Goal: Contribute content: Contribute content

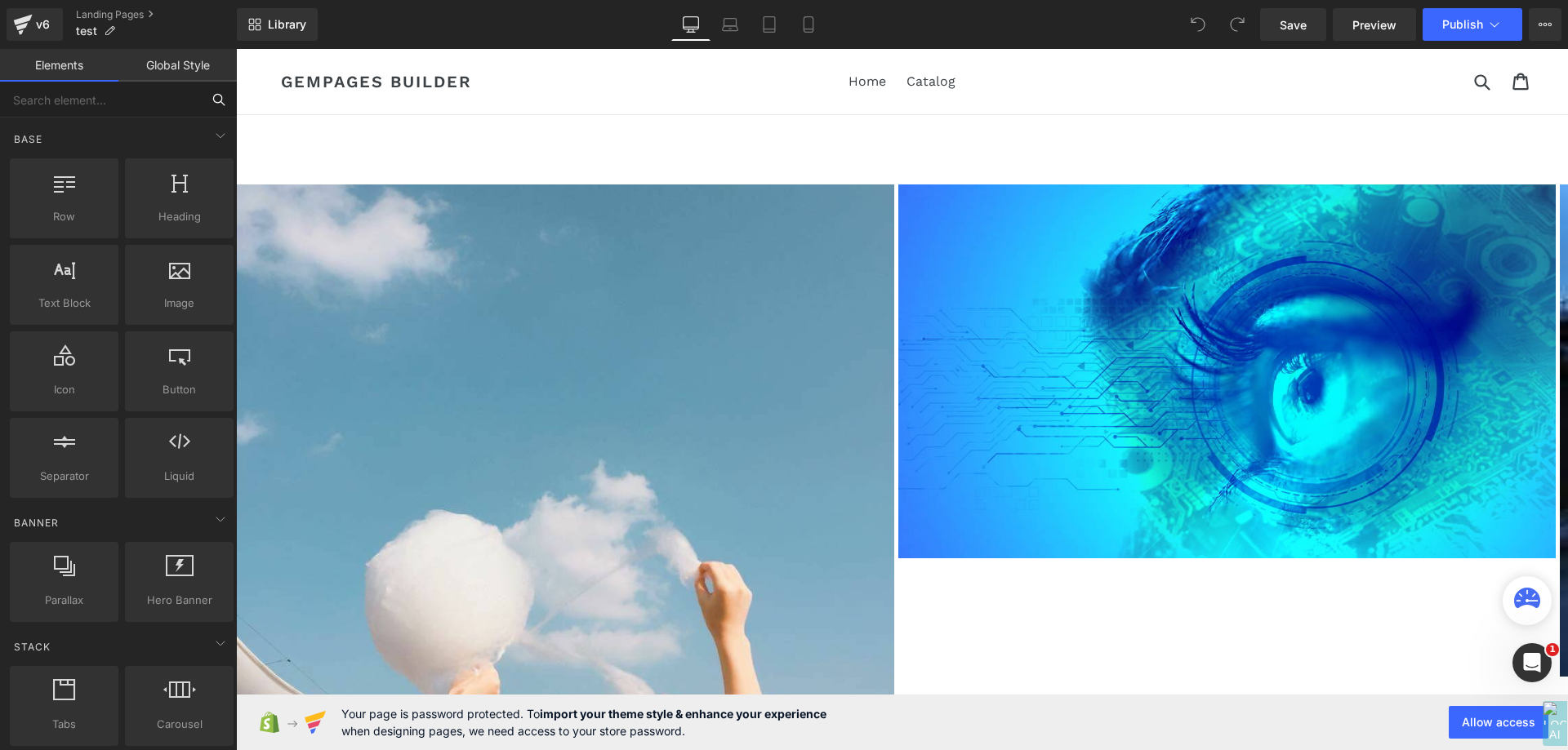
click at [93, 104] on input "text" at bounding box center [100, 100] width 201 height 36
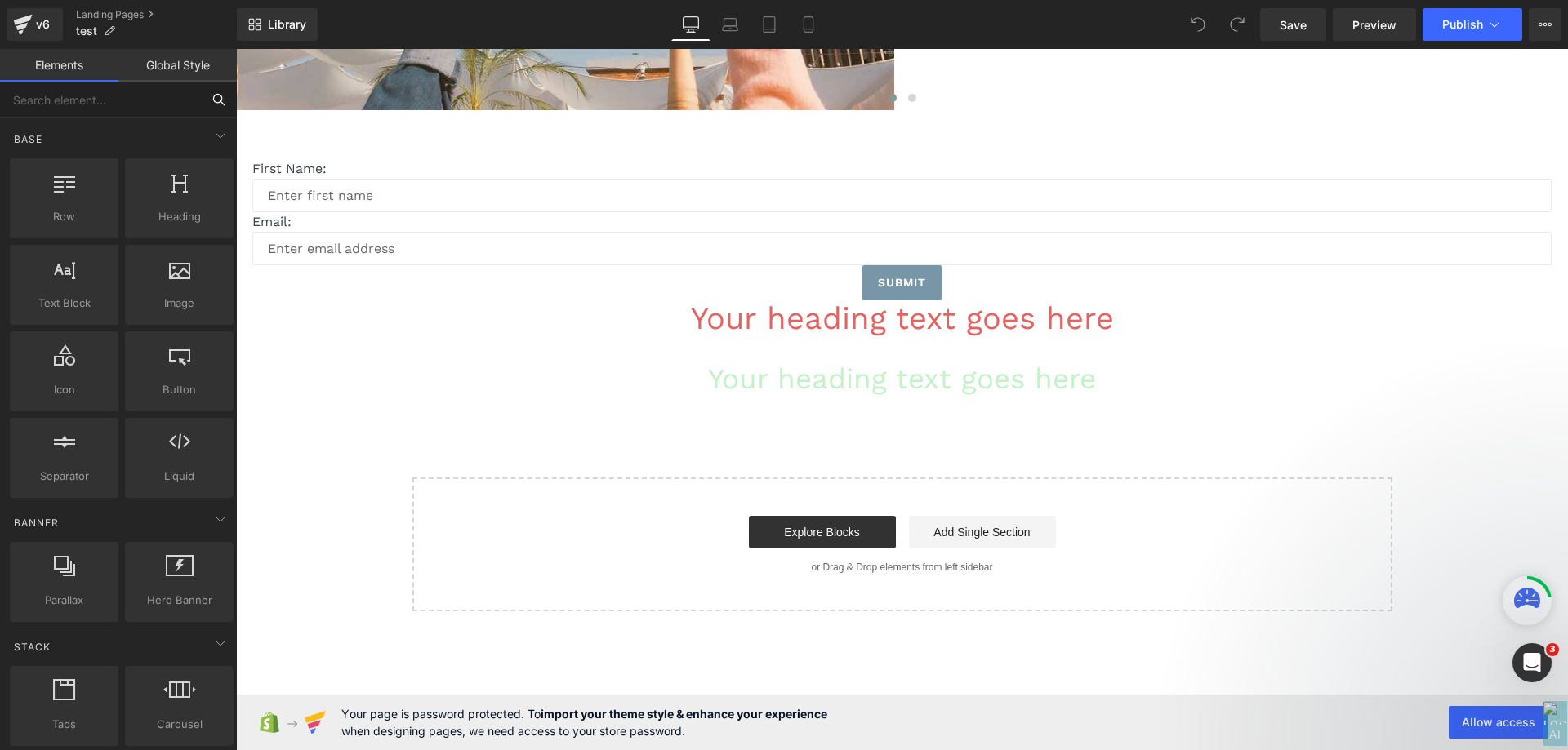
scroll to position [817, 0]
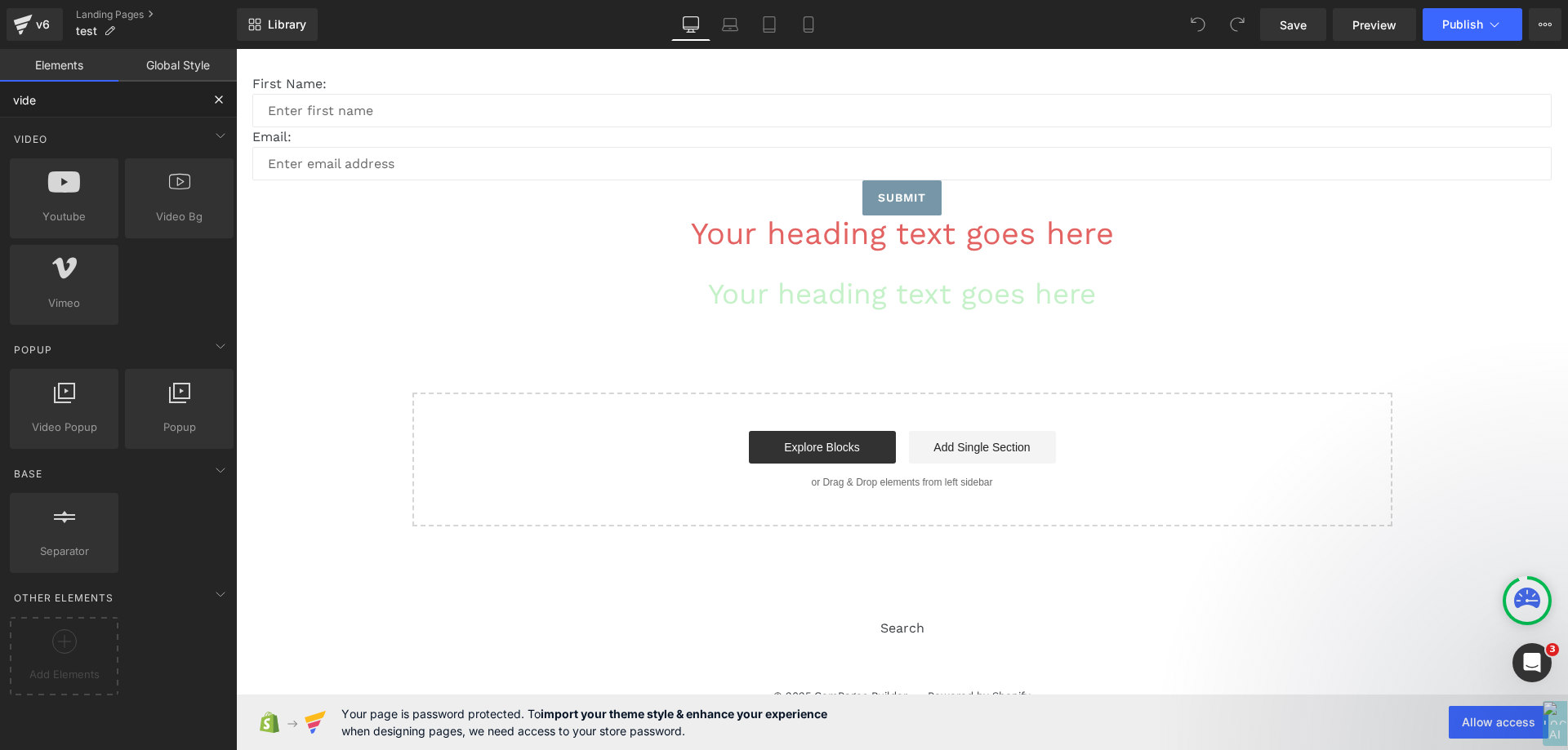
type input "video"
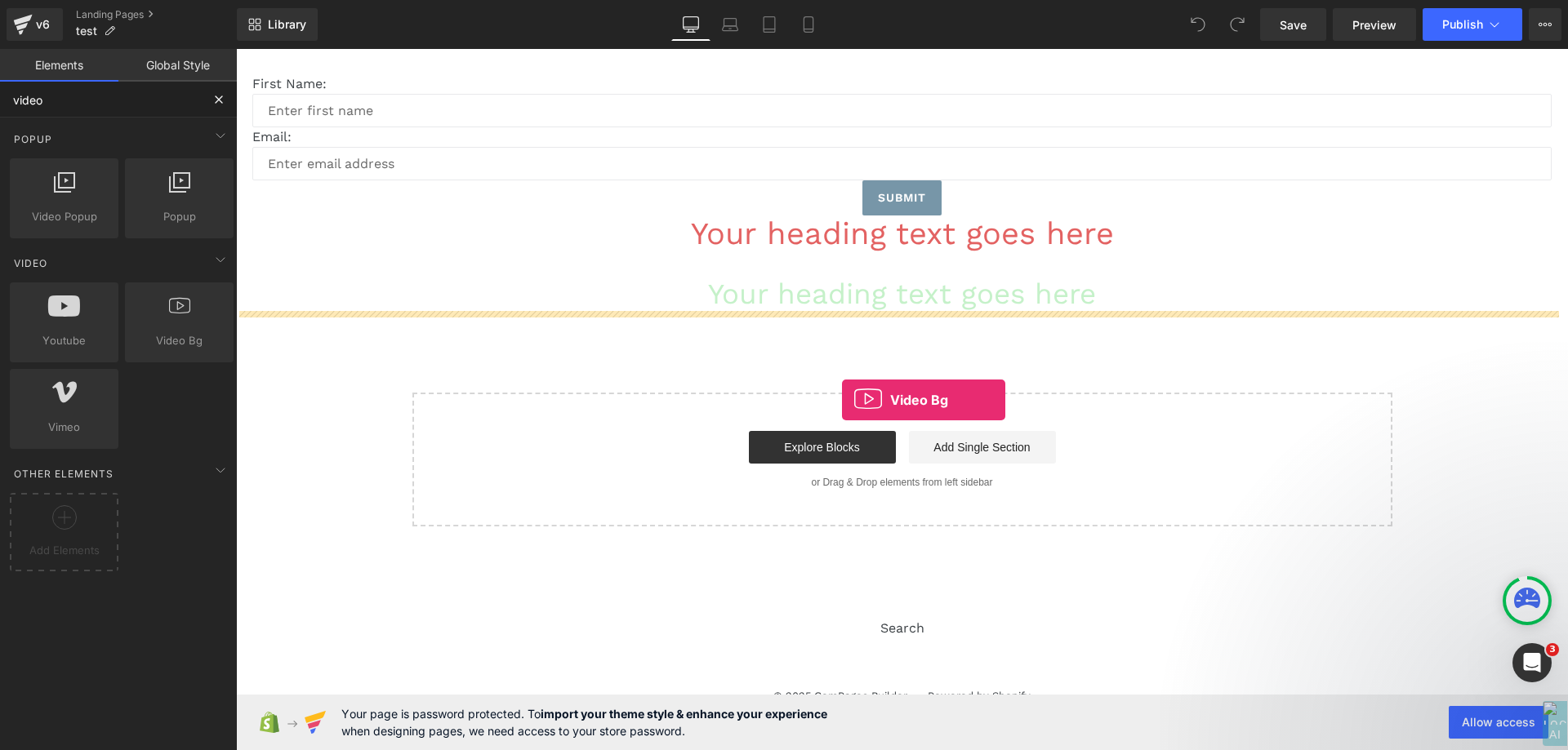
drag, startPoint x: 430, startPoint y: 380, endPoint x: 867, endPoint y: 401, distance: 437.5
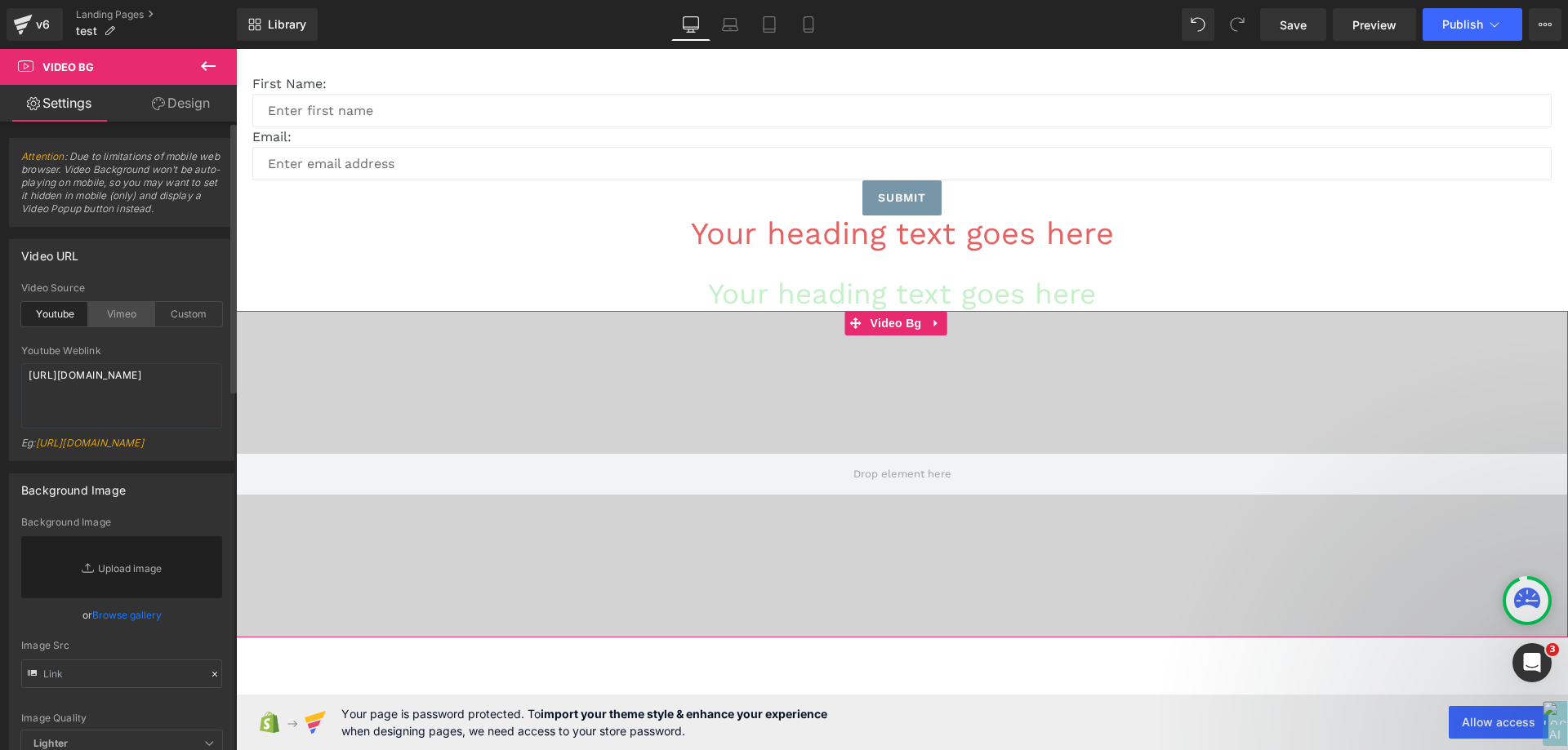
click at [111, 318] on div "Vimeo" at bounding box center [122, 314] width 67 height 25
click at [60, 314] on div "Youtube" at bounding box center [54, 314] width 67 height 25
click at [148, 377] on textarea "[URL][DOMAIN_NAME]" at bounding box center [122, 396] width 201 height 66
paste textarea "MaHyd8yy47g"
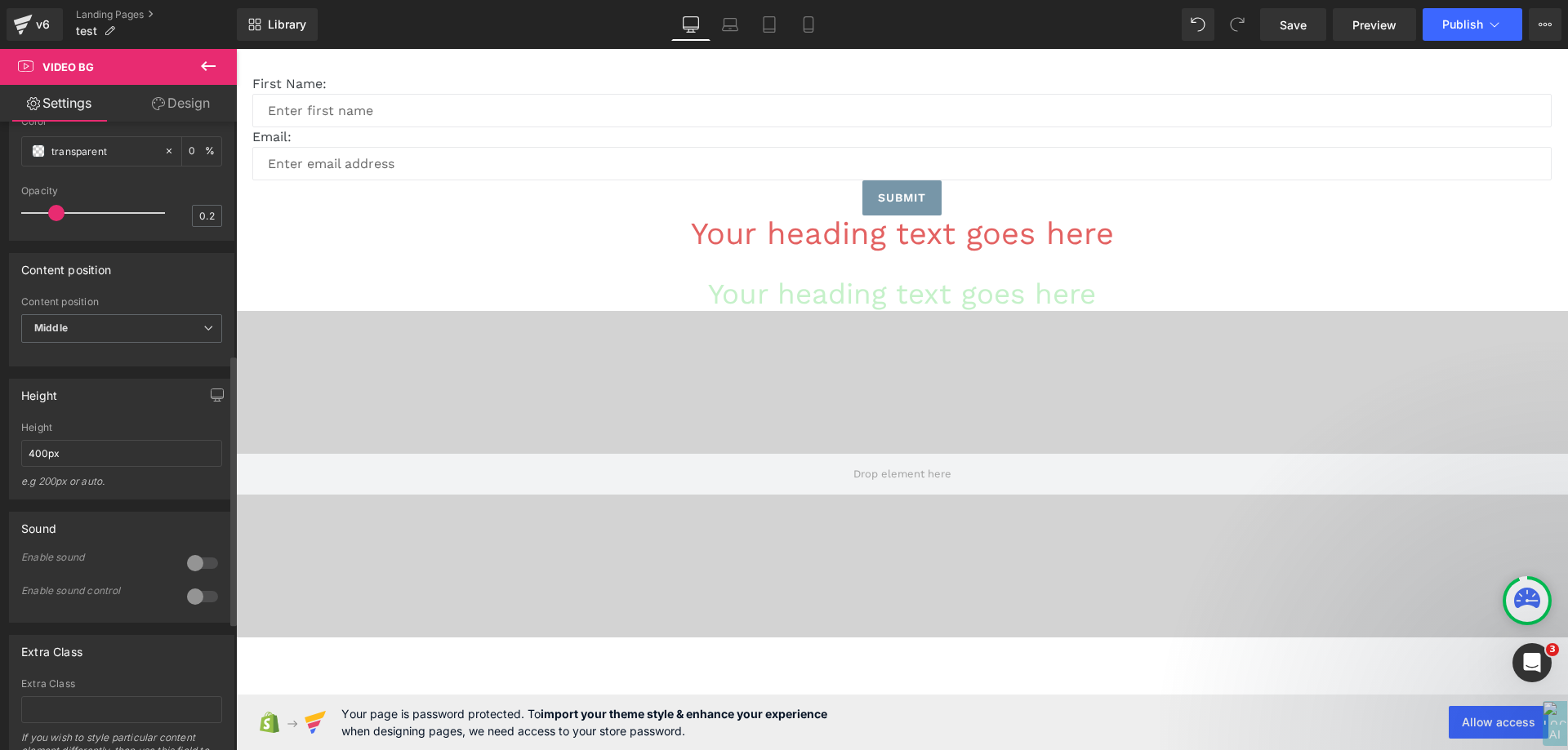
scroll to position [735, 0]
type textarea "[URL][DOMAIN_NAME]"
drag, startPoint x: 86, startPoint y: 456, endPoint x: 0, endPoint y: 461, distance: 86.1
click at [0, 461] on div "Height 400px Height 400px e.g 200px or auto. 400px Height 400px e.g 200px or au…" at bounding box center [122, 432] width 244 height 133
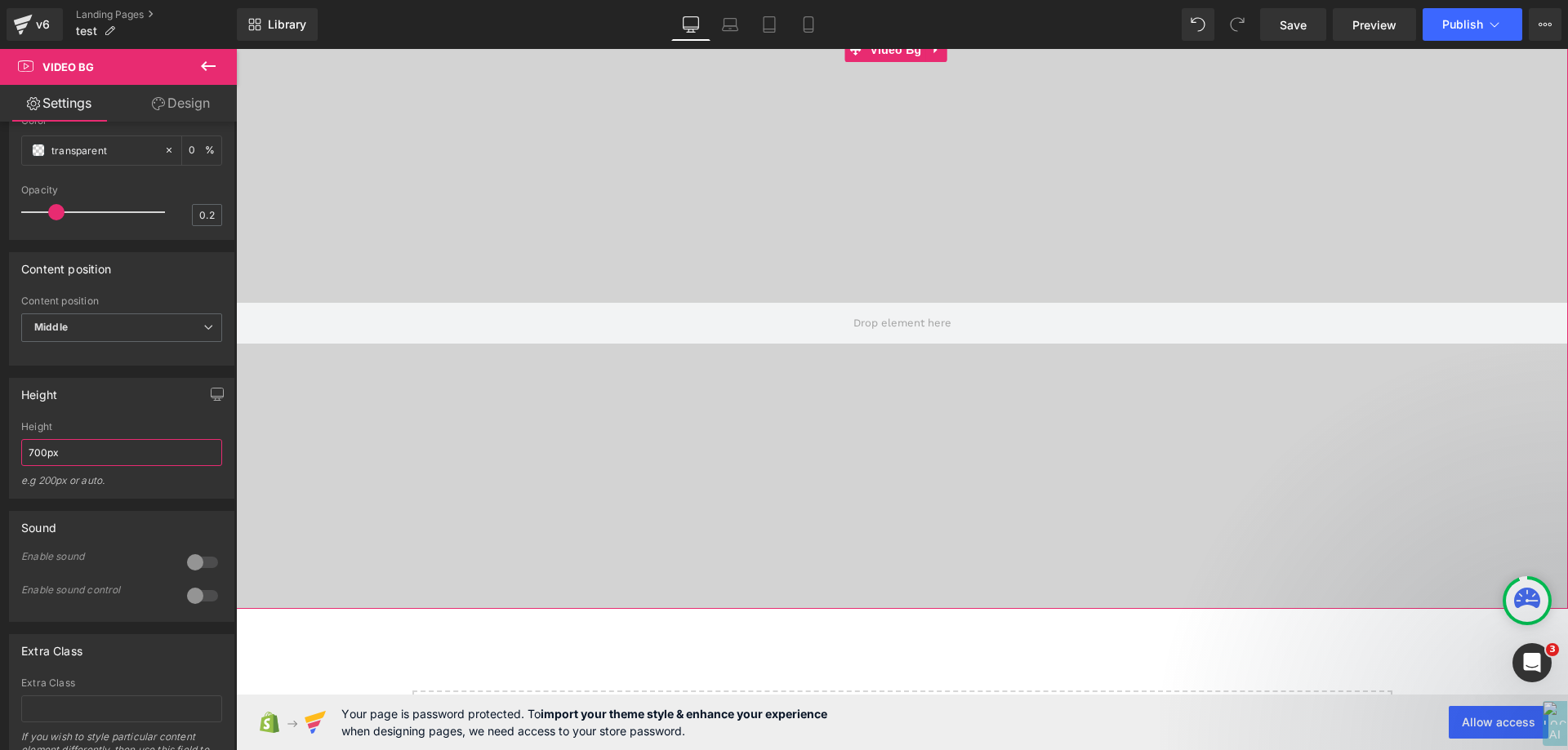
scroll to position [1062, 0]
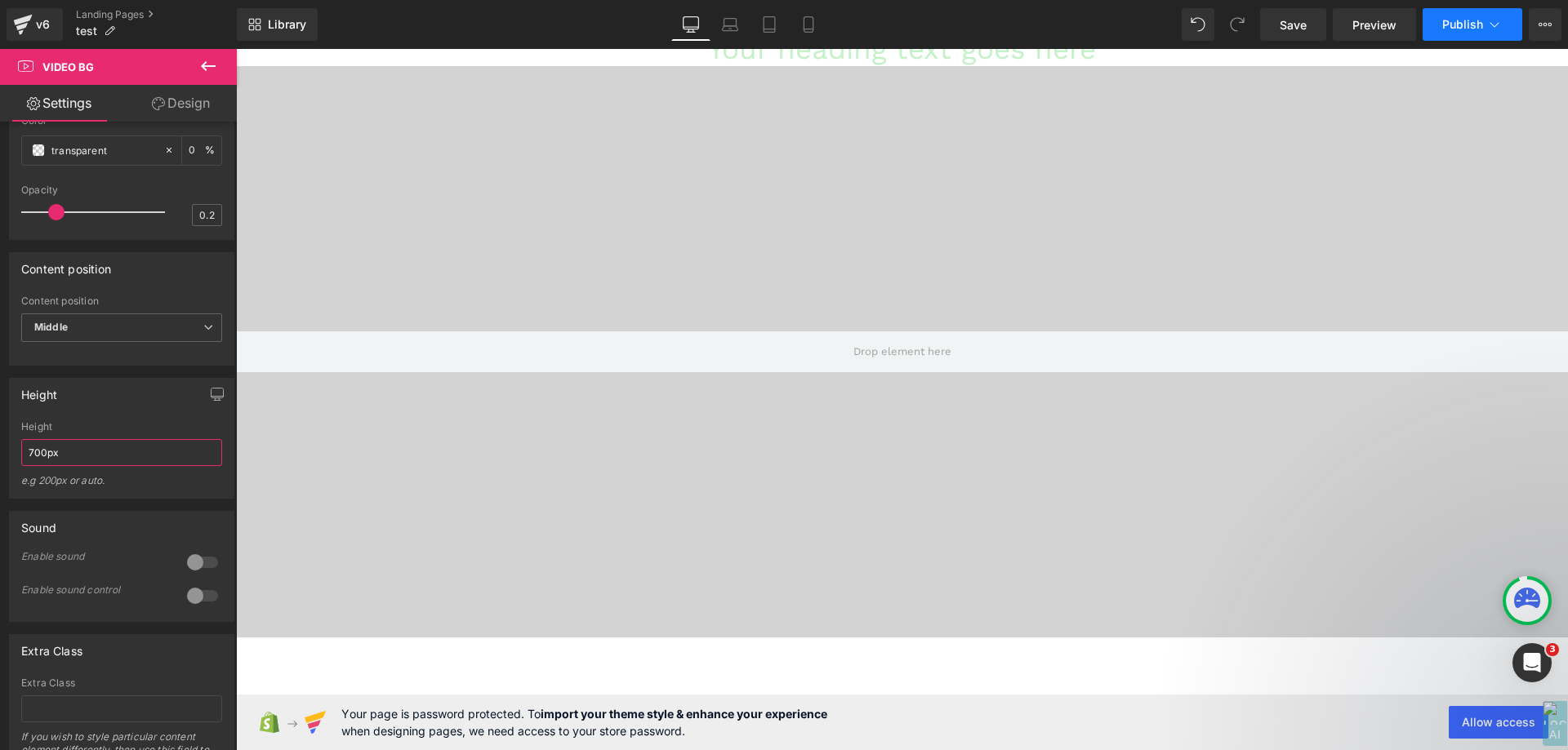
type input "700px"
click at [1464, 30] on span "Publish" at bounding box center [1462, 24] width 41 height 13
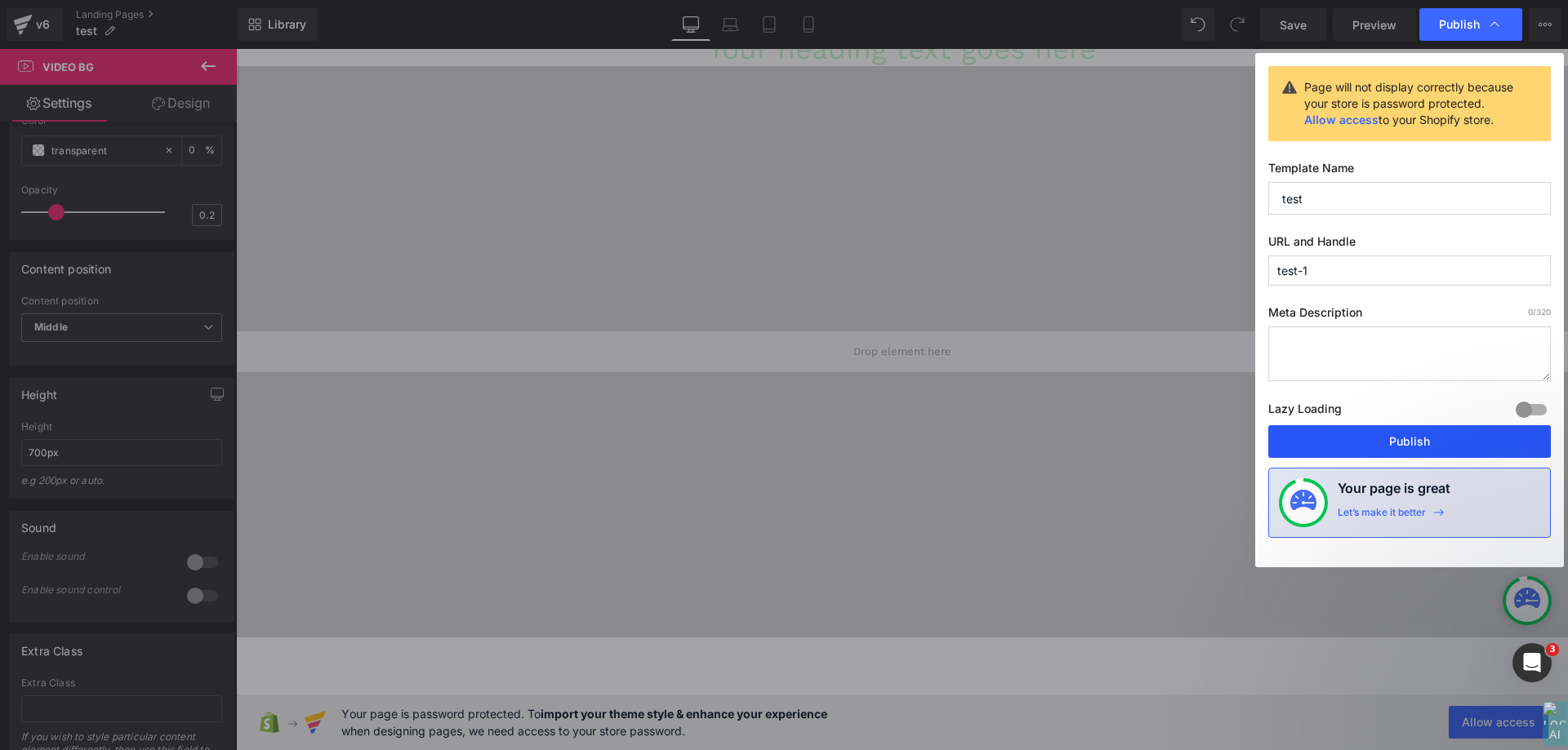
click at [1395, 444] on button "Publish" at bounding box center [1410, 442] width 283 height 32
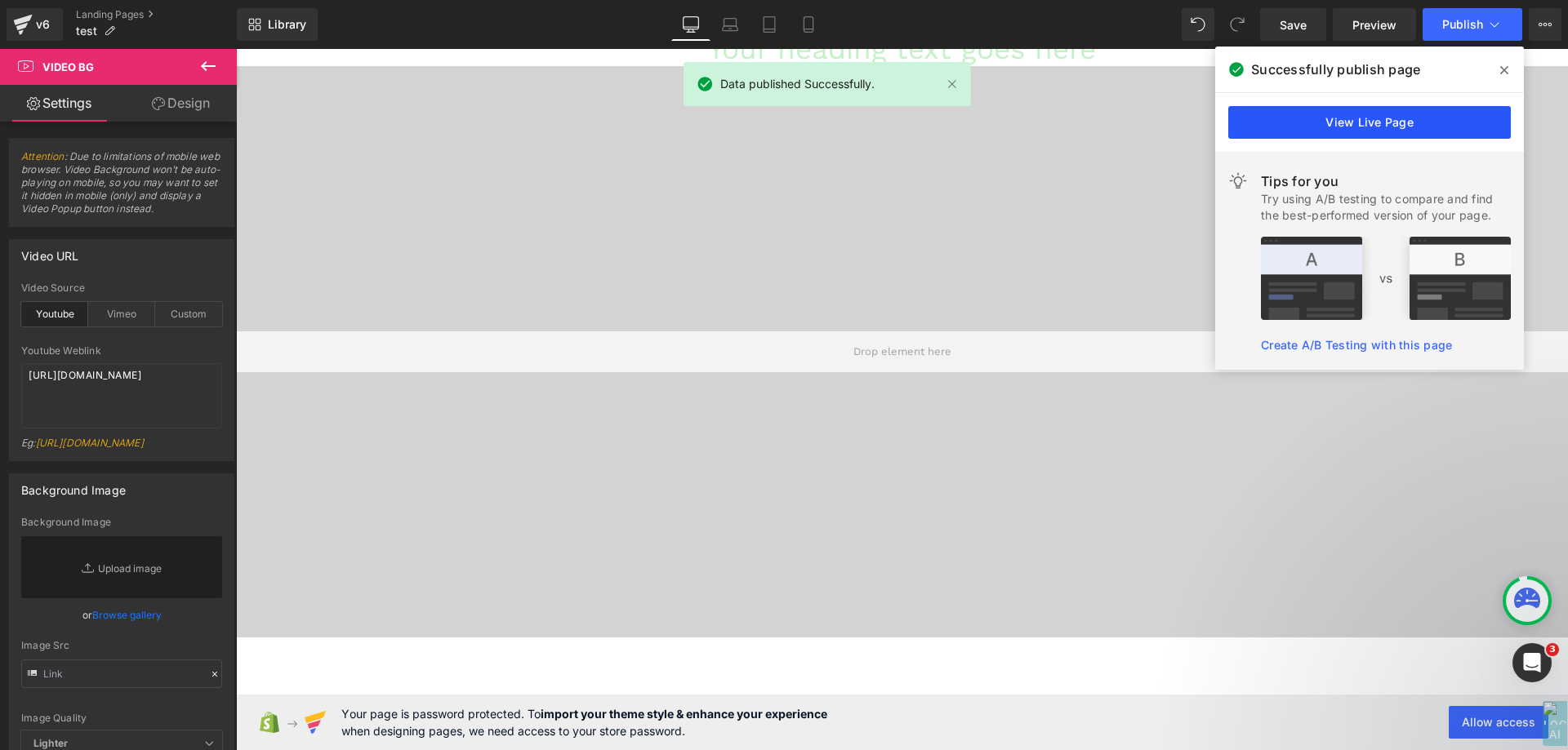
click at [1349, 127] on link "View Live Page" at bounding box center [1370, 123] width 283 height 32
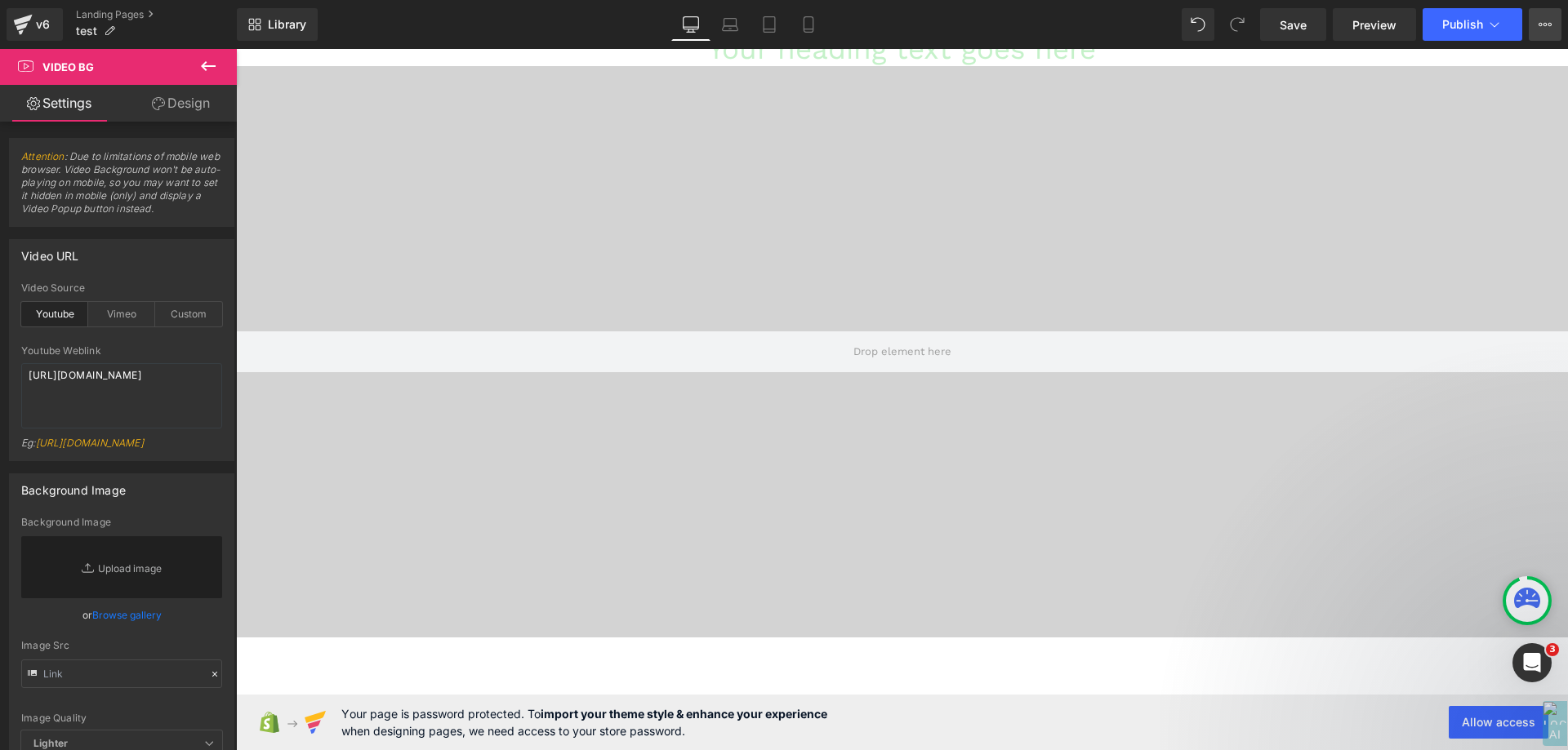
drag, startPoint x: 1528, startPoint y: 10, endPoint x: 1540, endPoint y: 20, distance: 15.6
click at [1529, 10] on div "Save Preview Publish Scheduled View Live Page View with current Template Save T…" at bounding box center [1410, 25] width 314 height 32
click at [1561, 30] on div "Save Preview Publish Scheduled View Live Page View with current Template Save T…" at bounding box center [1410, 25] width 314 height 32
click at [1562, 26] on div "Save Preview Publish Scheduled View Live Page View with current Template Save T…" at bounding box center [1410, 25] width 314 height 32
click at [1543, 19] on icon at bounding box center [1544, 24] width 13 height 13
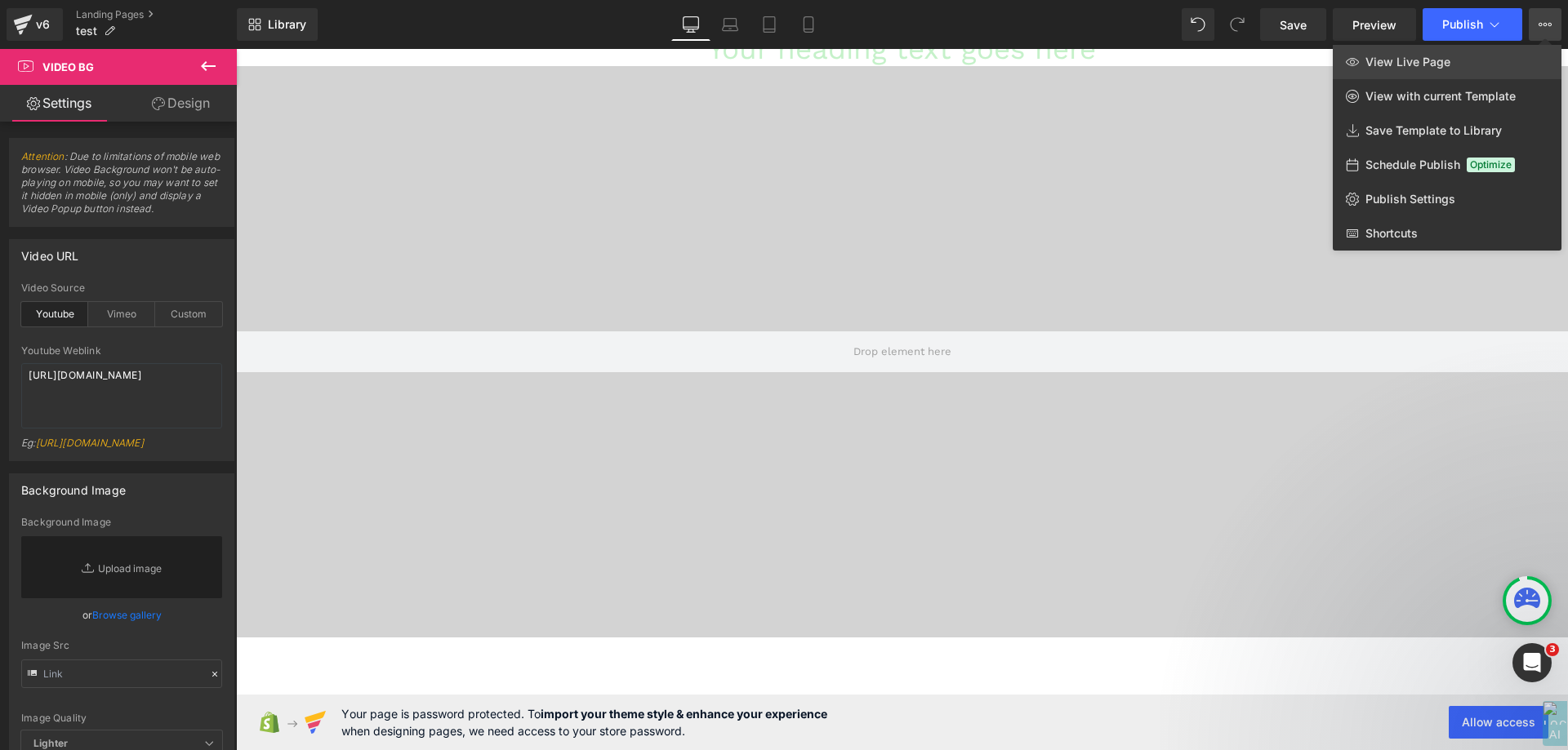
click at [1462, 60] on link "View Live Page" at bounding box center [1446, 62] width 229 height 34
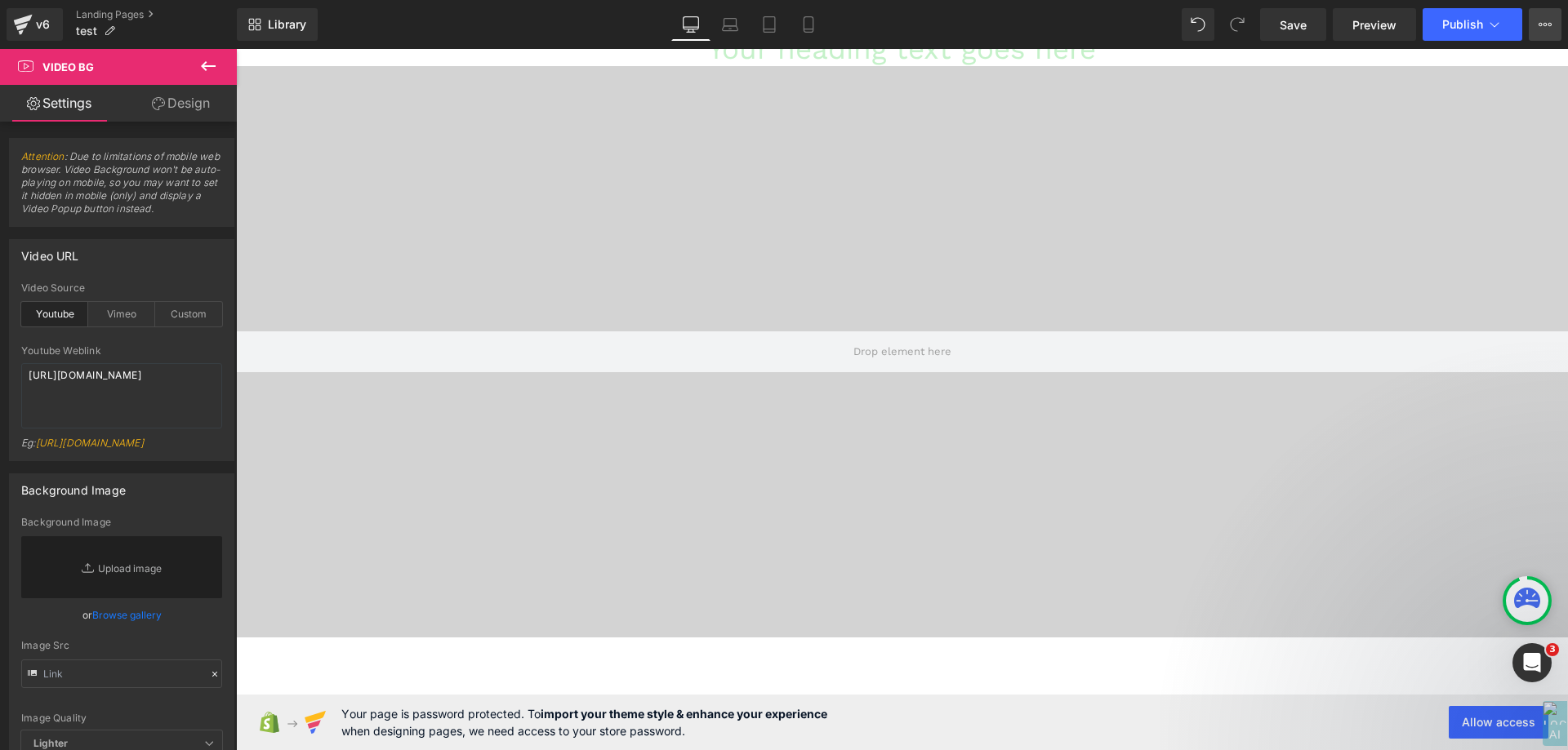
click at [1542, 23] on icon at bounding box center [1544, 24] width 13 height 13
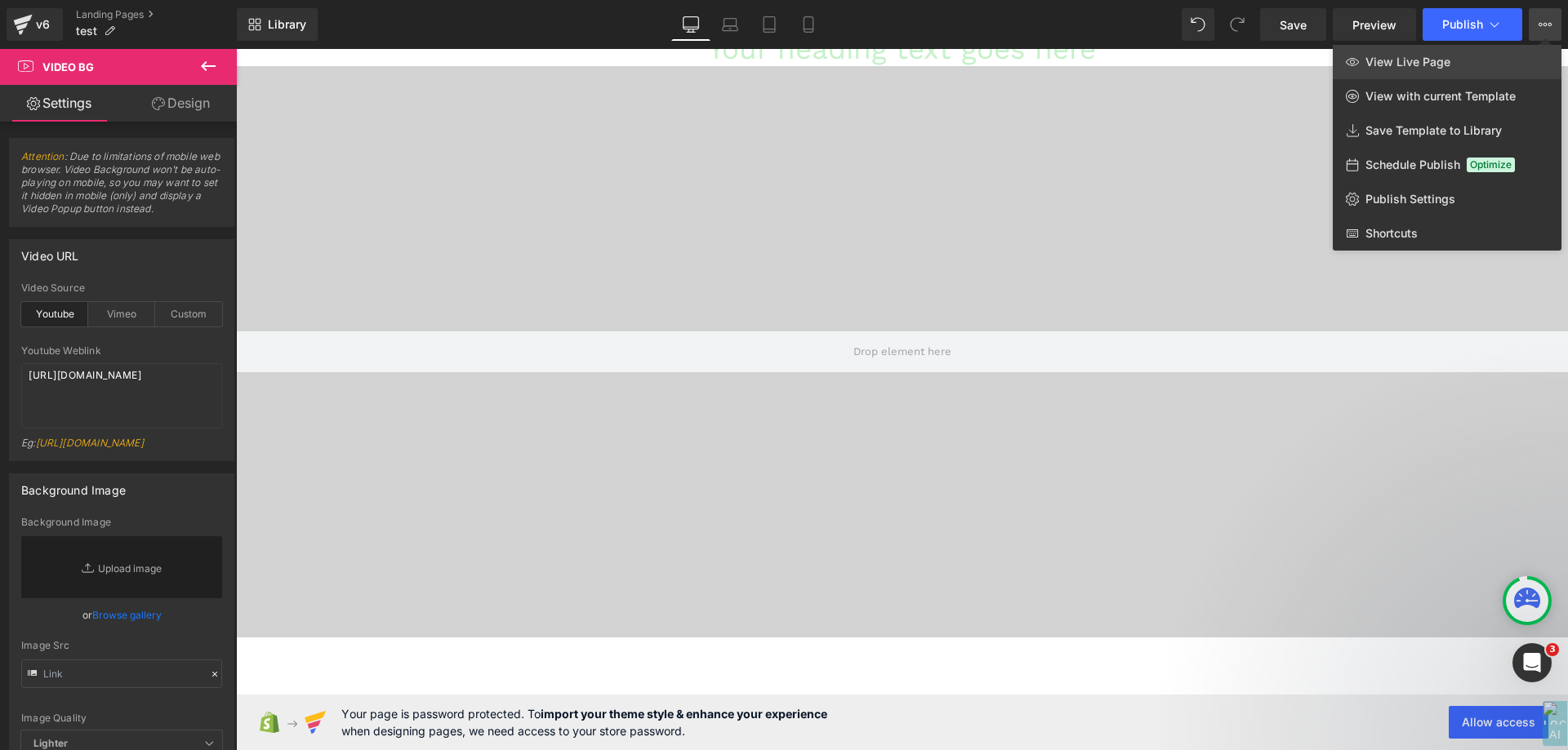
click at [1526, 60] on link "View Live Page" at bounding box center [1446, 62] width 229 height 34
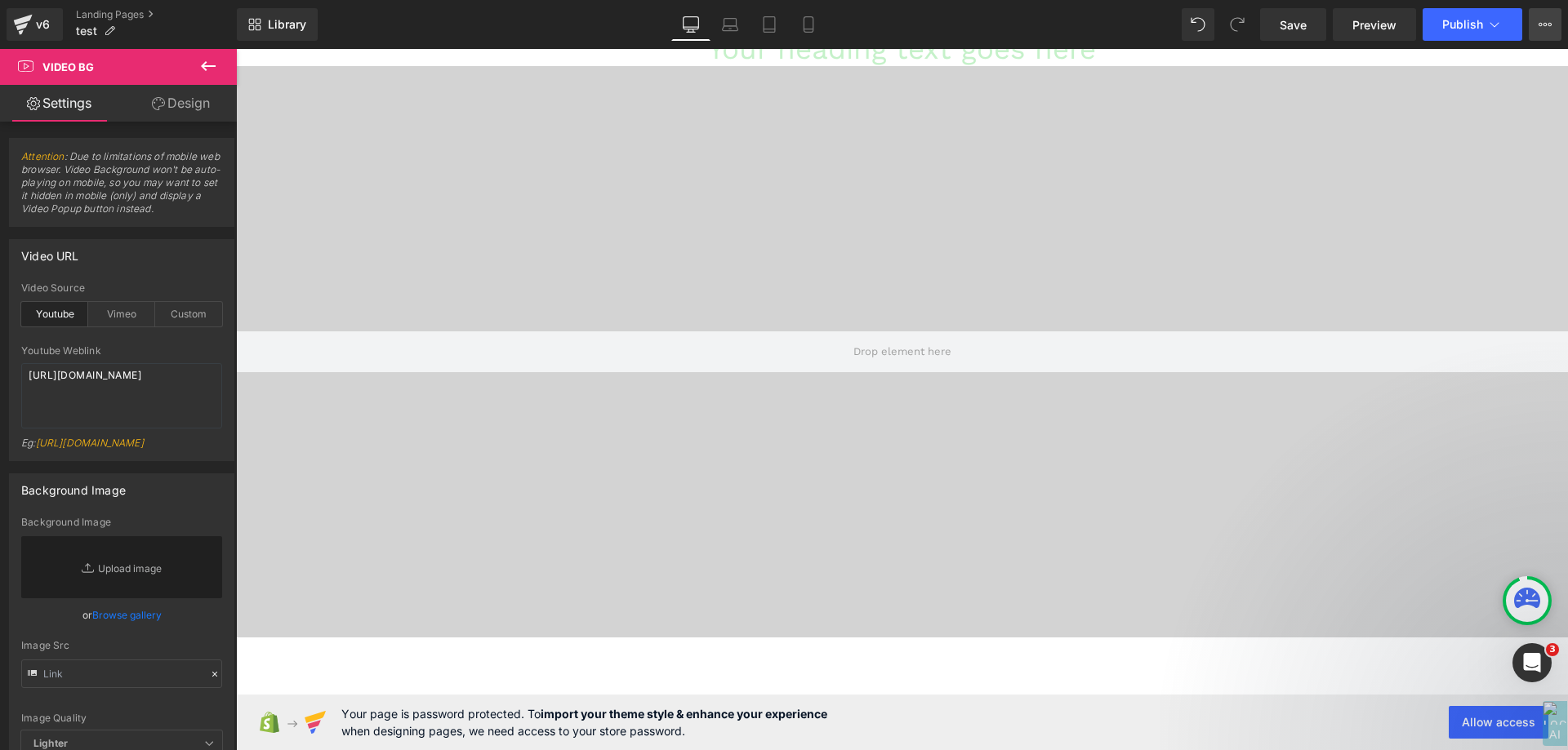
click at [1540, 19] on icon at bounding box center [1544, 24] width 13 height 13
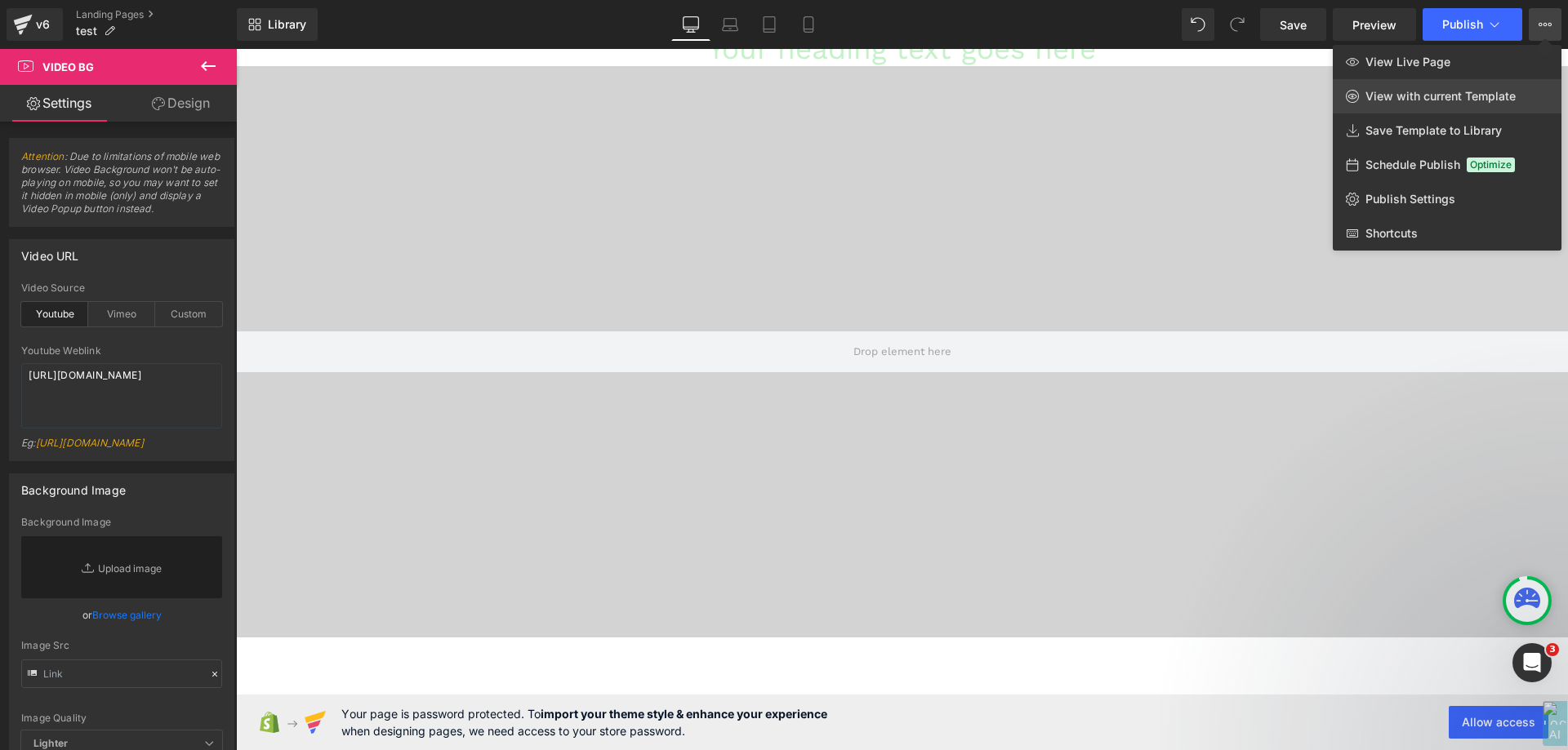
click at [1497, 90] on span "View with current Template" at bounding box center [1440, 96] width 150 height 14
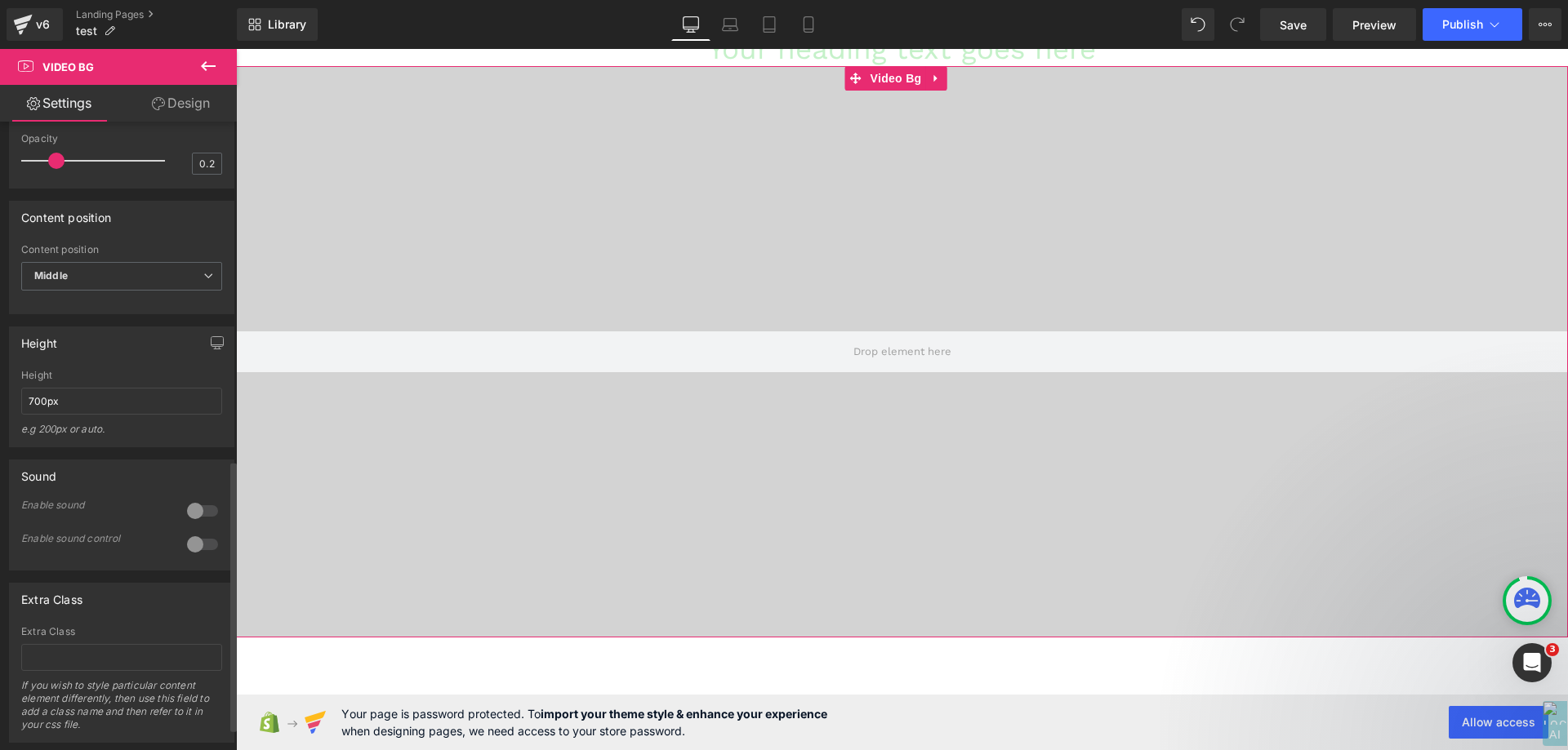
scroll to position [838, 0]
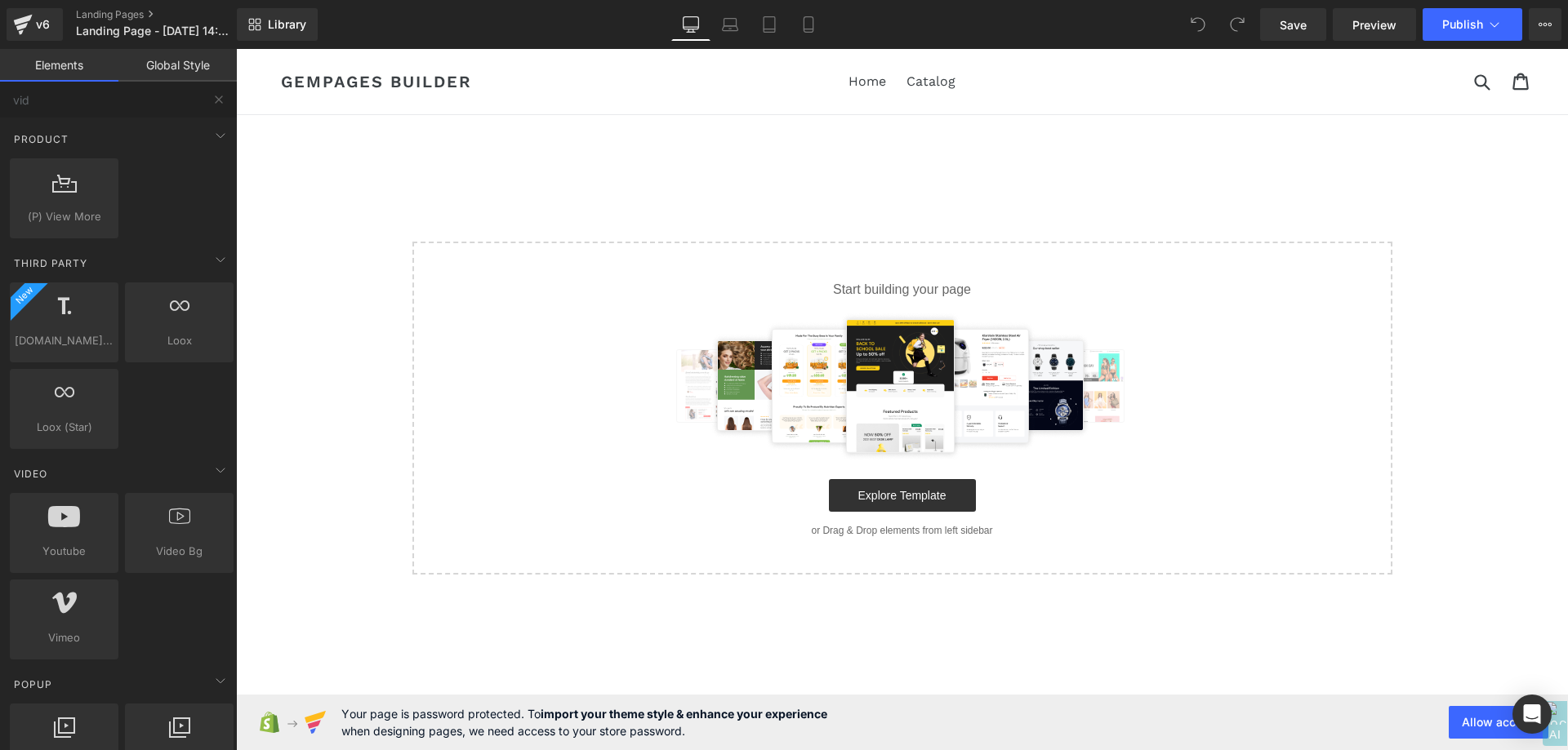
type input "vide"
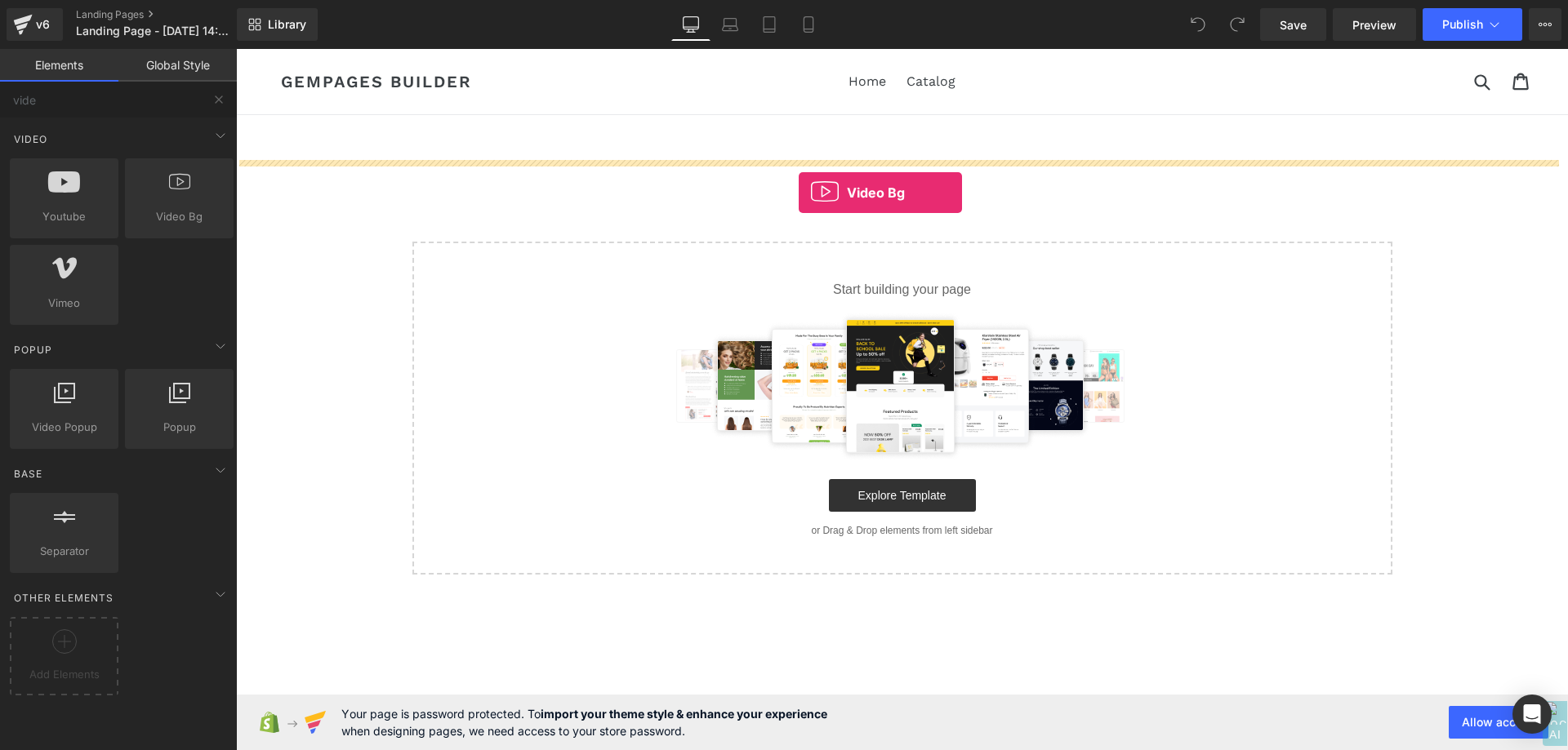
drag, startPoint x: 380, startPoint y: 237, endPoint x: 798, endPoint y: 192, distance: 420.4
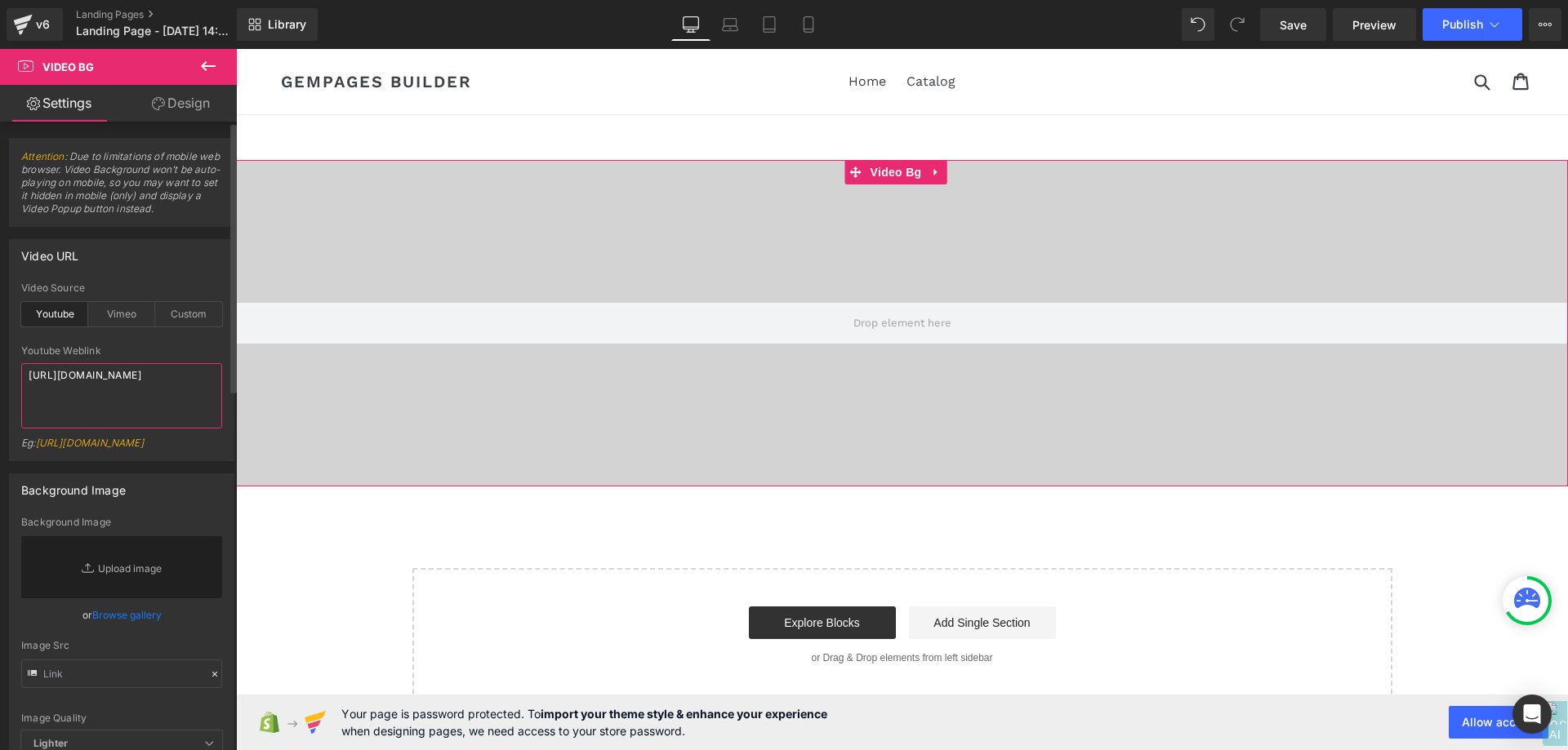
click at [130, 383] on textarea "[URL][DOMAIN_NAME]" at bounding box center [122, 396] width 201 height 66
paste textarea "MaHyd8yy47g"
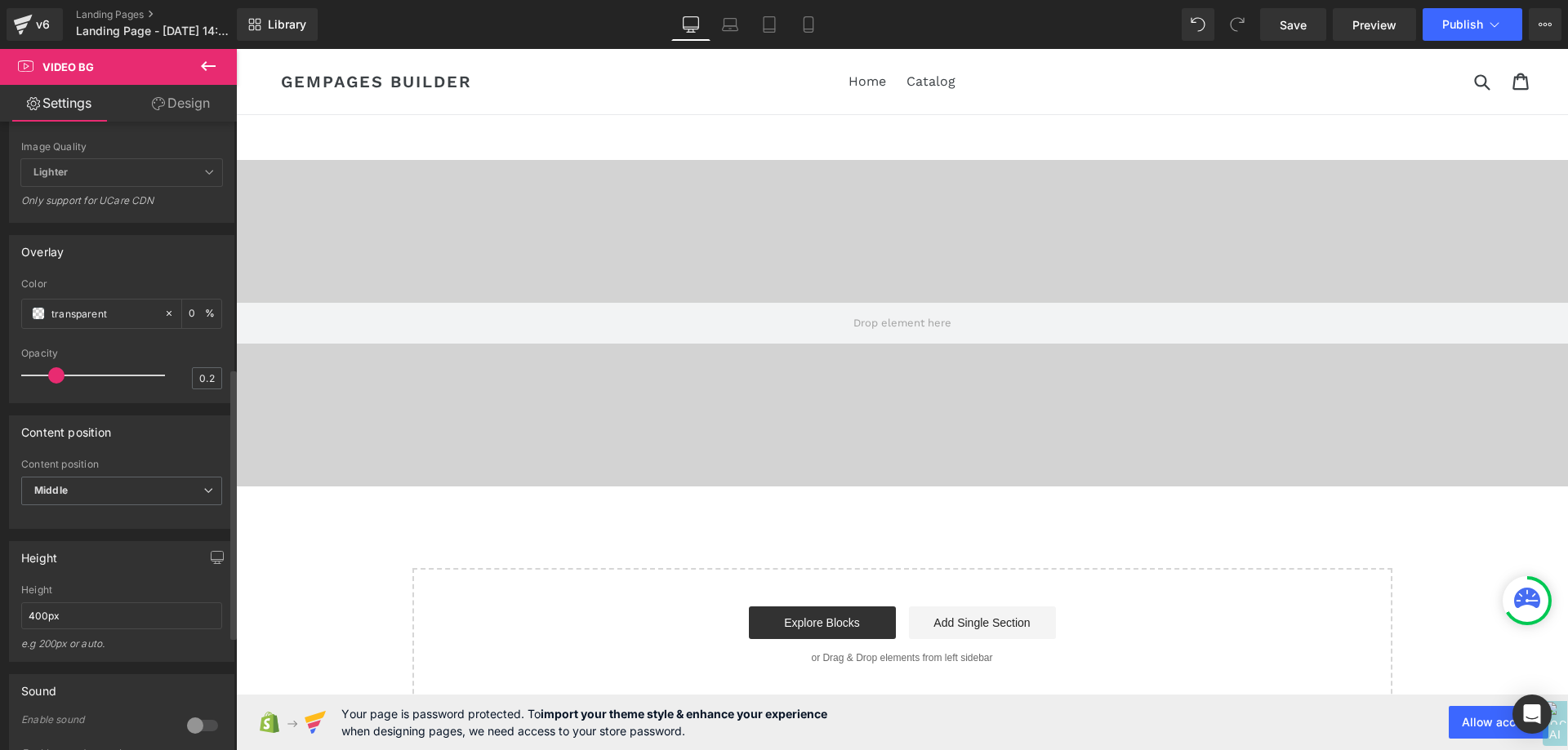
scroll to position [735, 0]
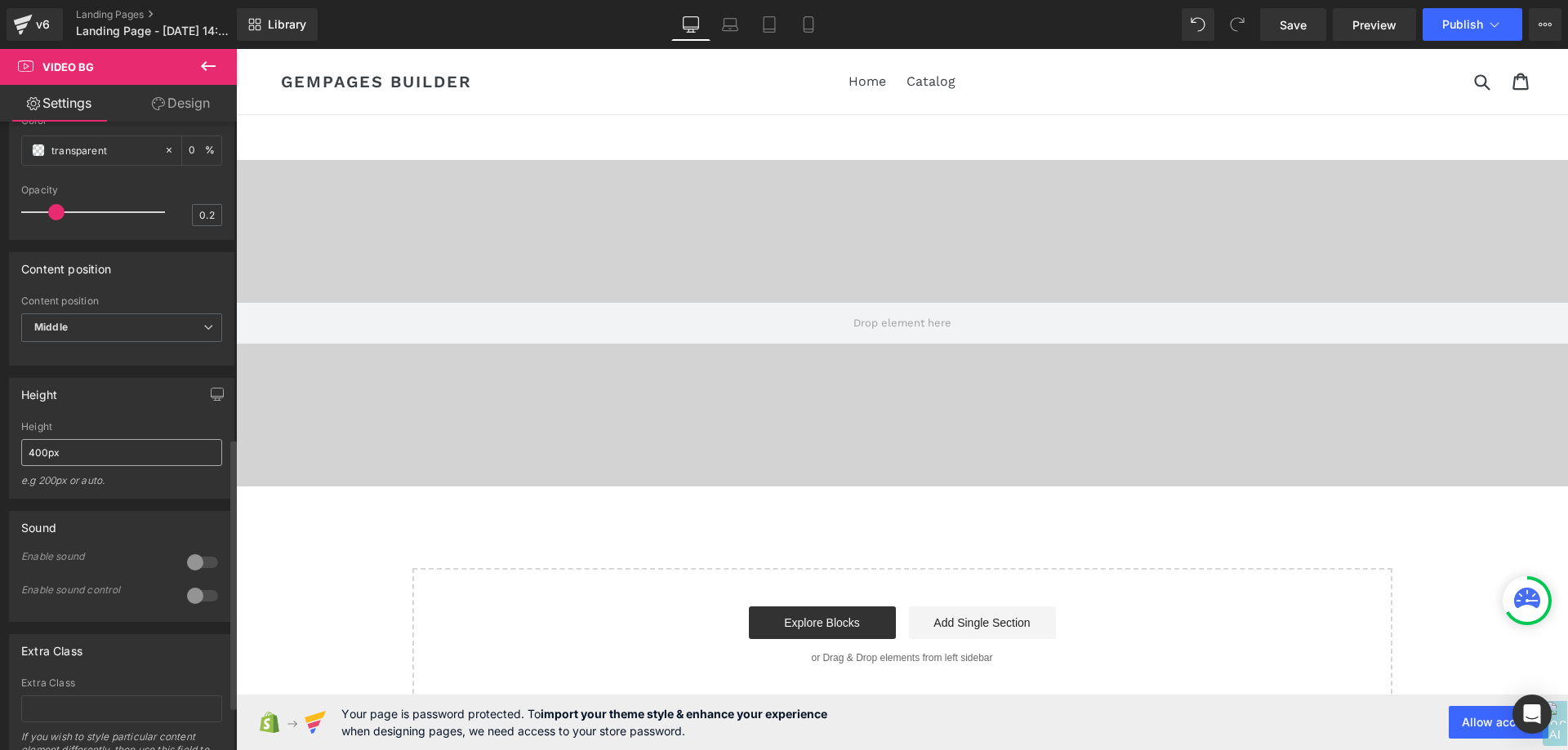
type textarea "[URL][DOMAIN_NAME]"
drag, startPoint x: 97, startPoint y: 464, endPoint x: 29, endPoint y: 468, distance: 68.1
click at [29, 467] on input "400px" at bounding box center [122, 453] width 201 height 27
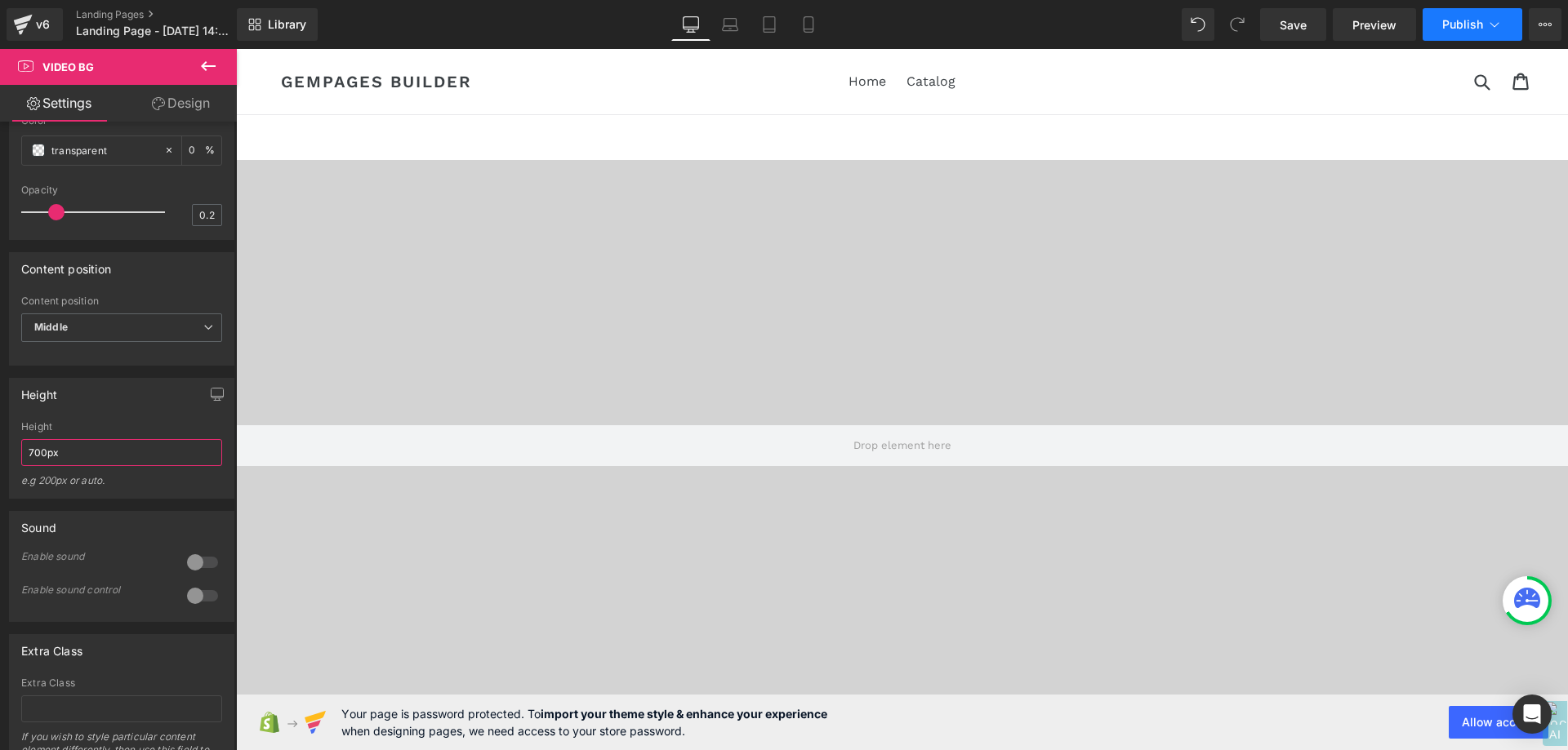
type input "700px"
click at [1468, 13] on button "Publish" at bounding box center [1472, 25] width 100 height 32
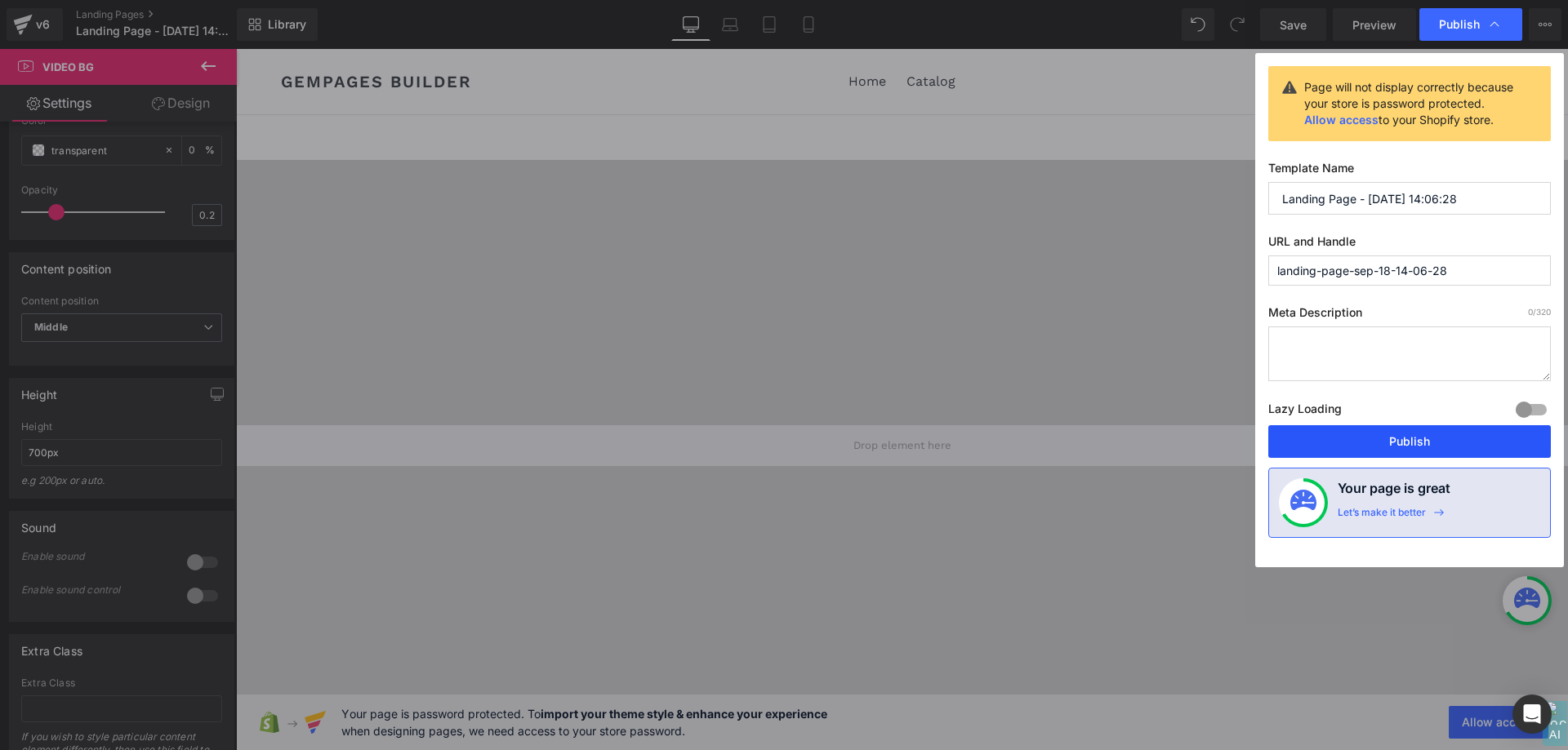
click at [1377, 446] on button "Publish" at bounding box center [1410, 442] width 283 height 32
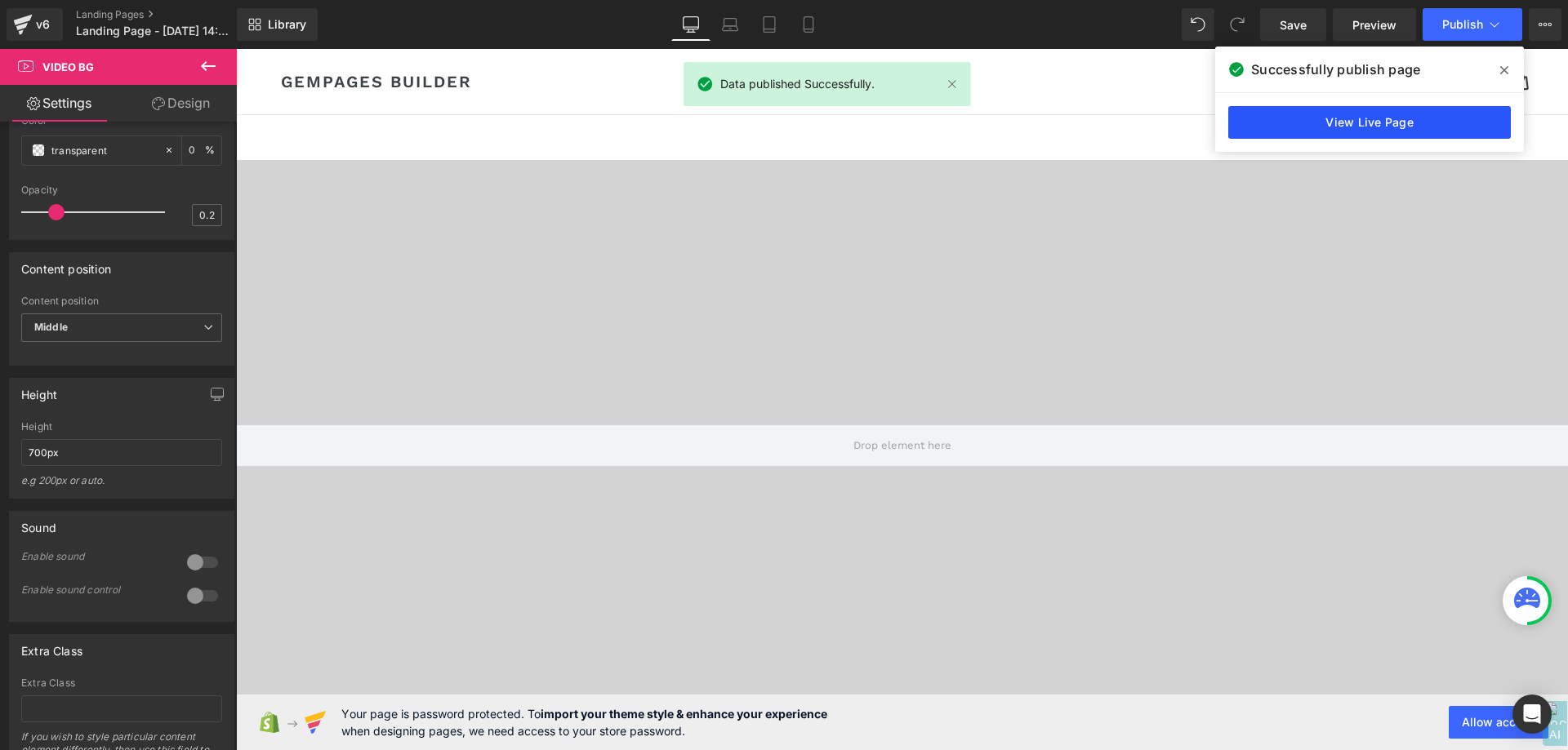
click at [1387, 128] on link "View Live Page" at bounding box center [1370, 123] width 283 height 32
